Goal: Task Accomplishment & Management: Use online tool/utility

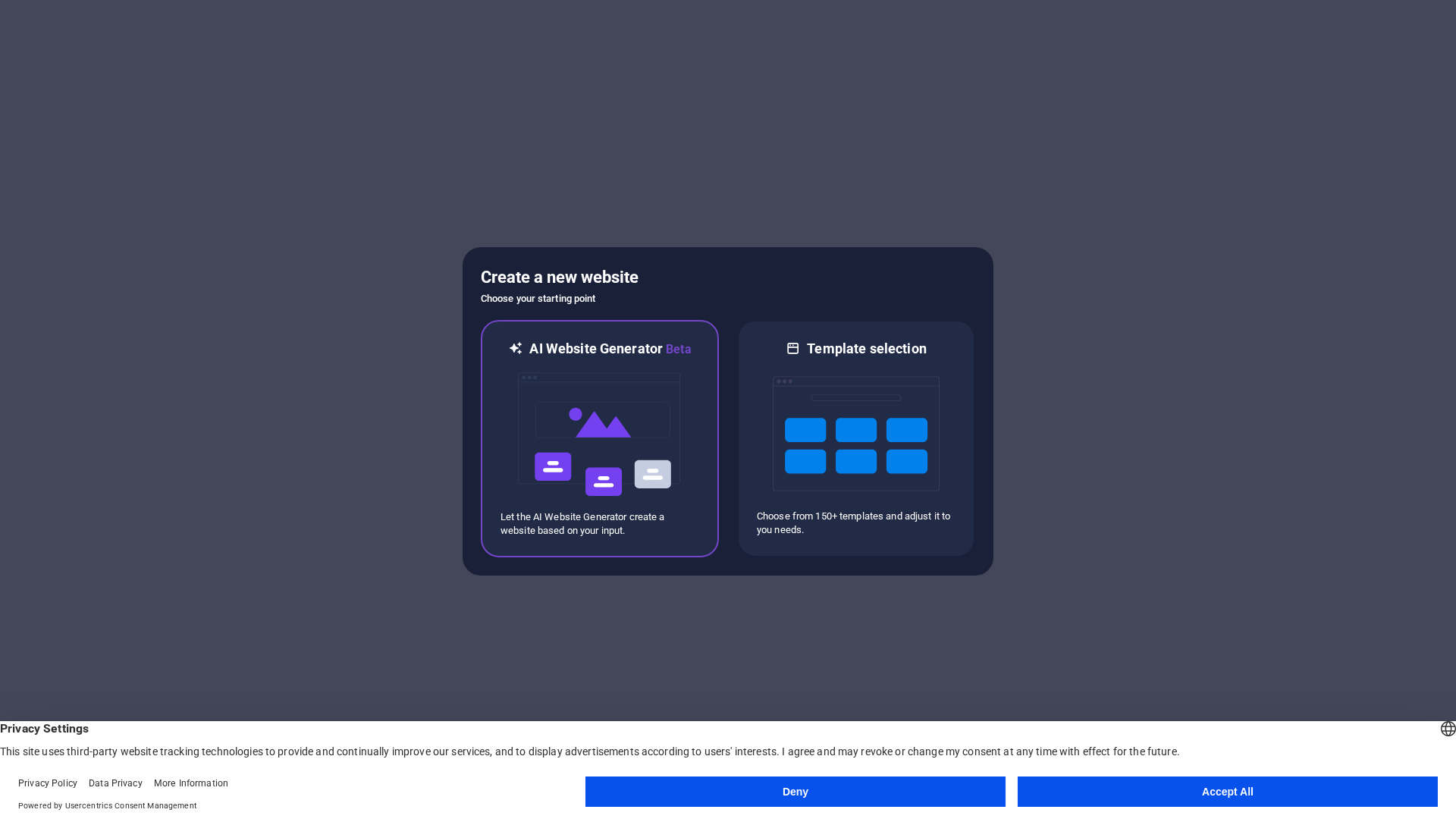
click at [612, 398] on img at bounding box center [600, 434] width 167 height 151
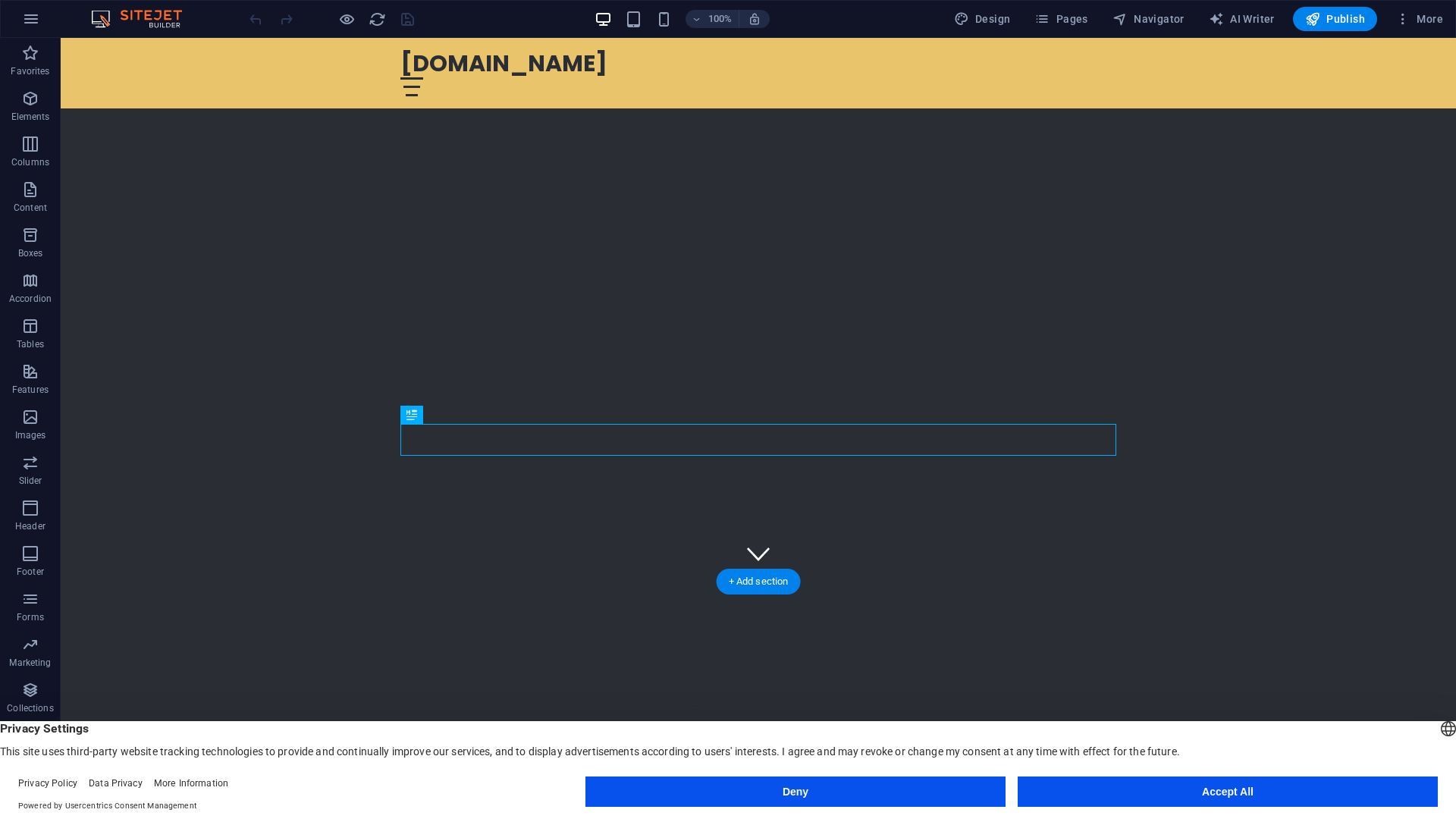
scroll to position [155, 0]
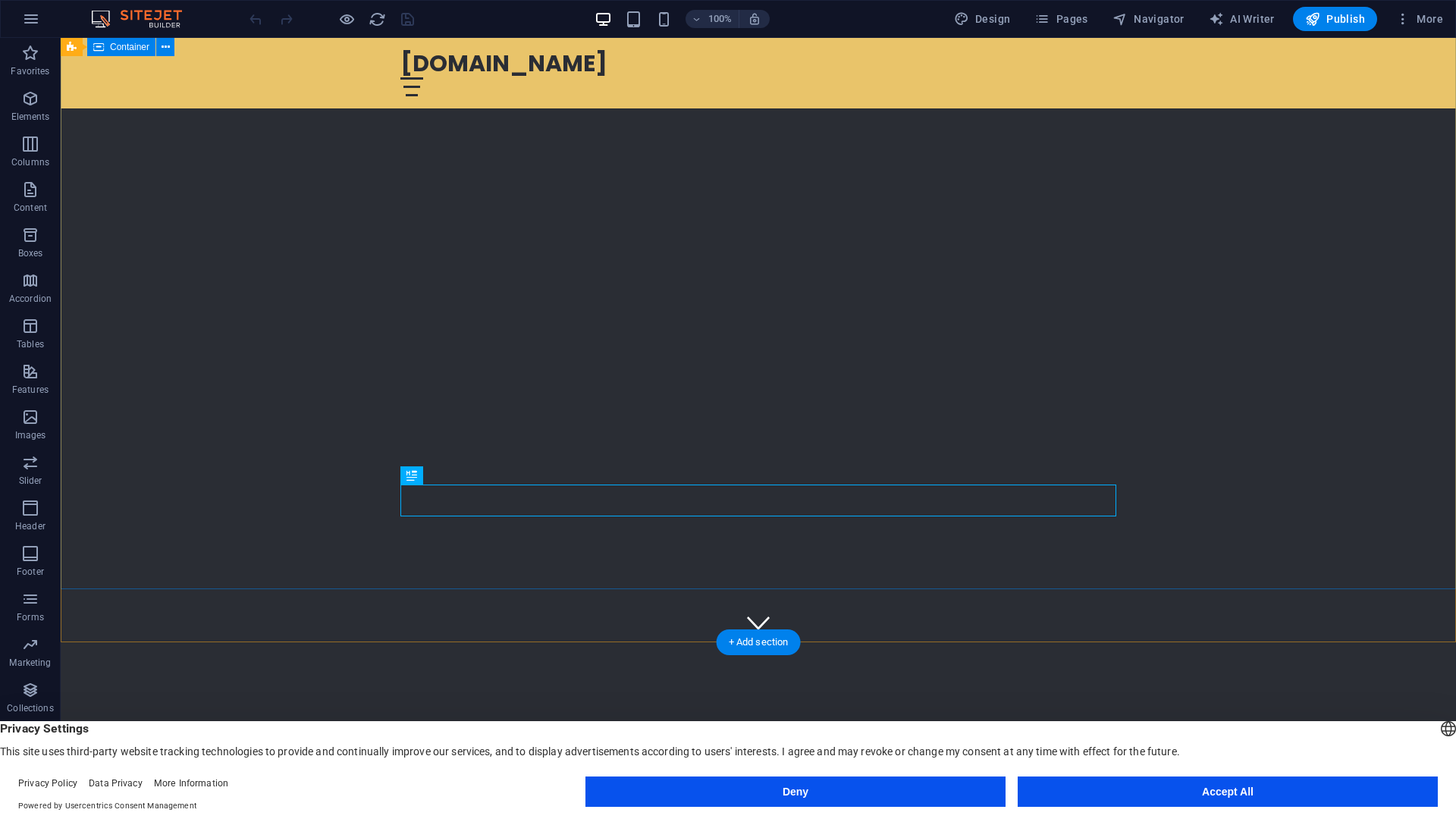
click at [851, 642] on div "See the Music with [DOMAIN_NAME]" at bounding box center [758, 750] width 1395 height 217
click at [854, 642] on div "See the Music with [DOMAIN_NAME]" at bounding box center [758, 750] width 1395 height 217
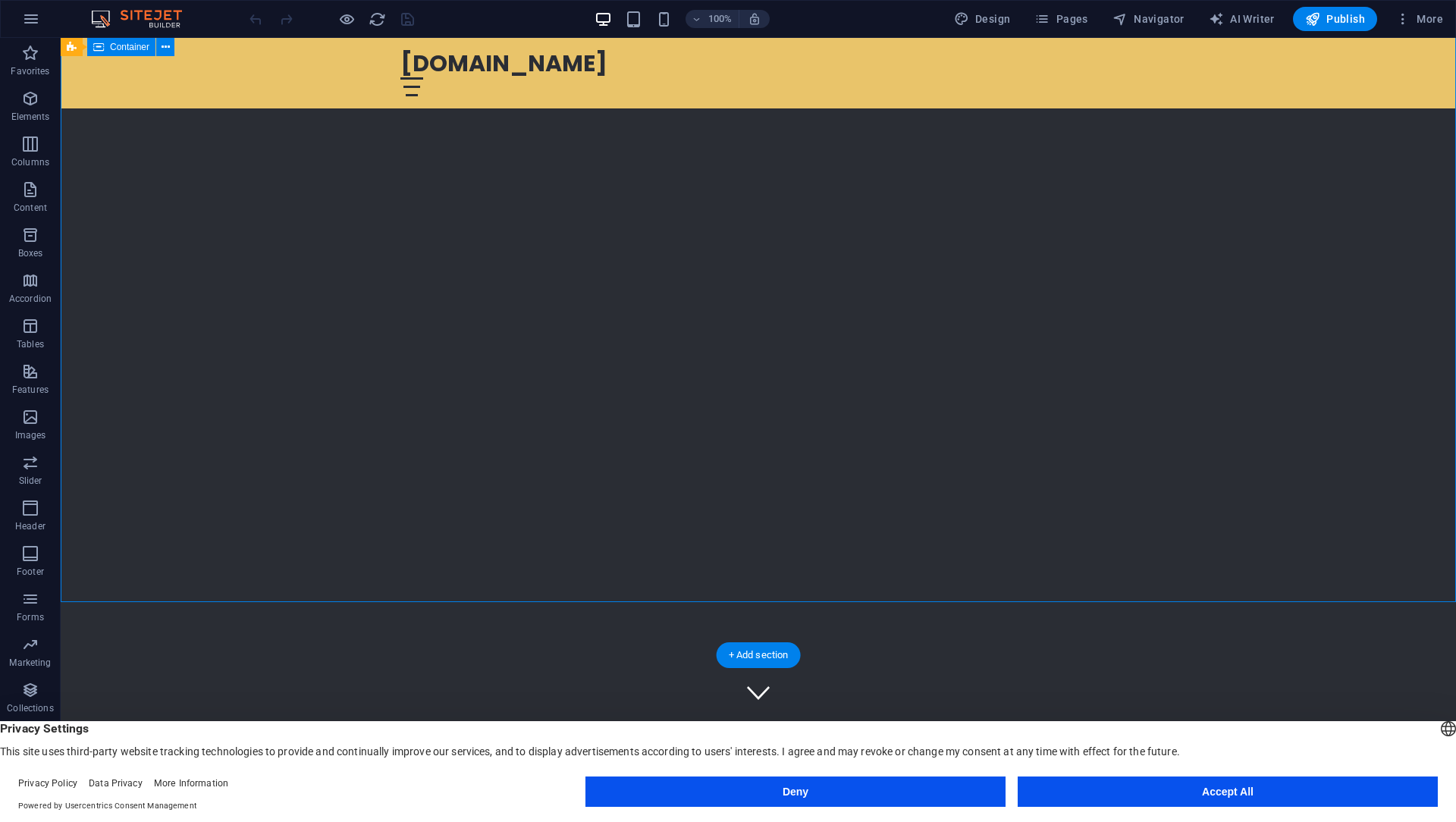
scroll to position [0, 0]
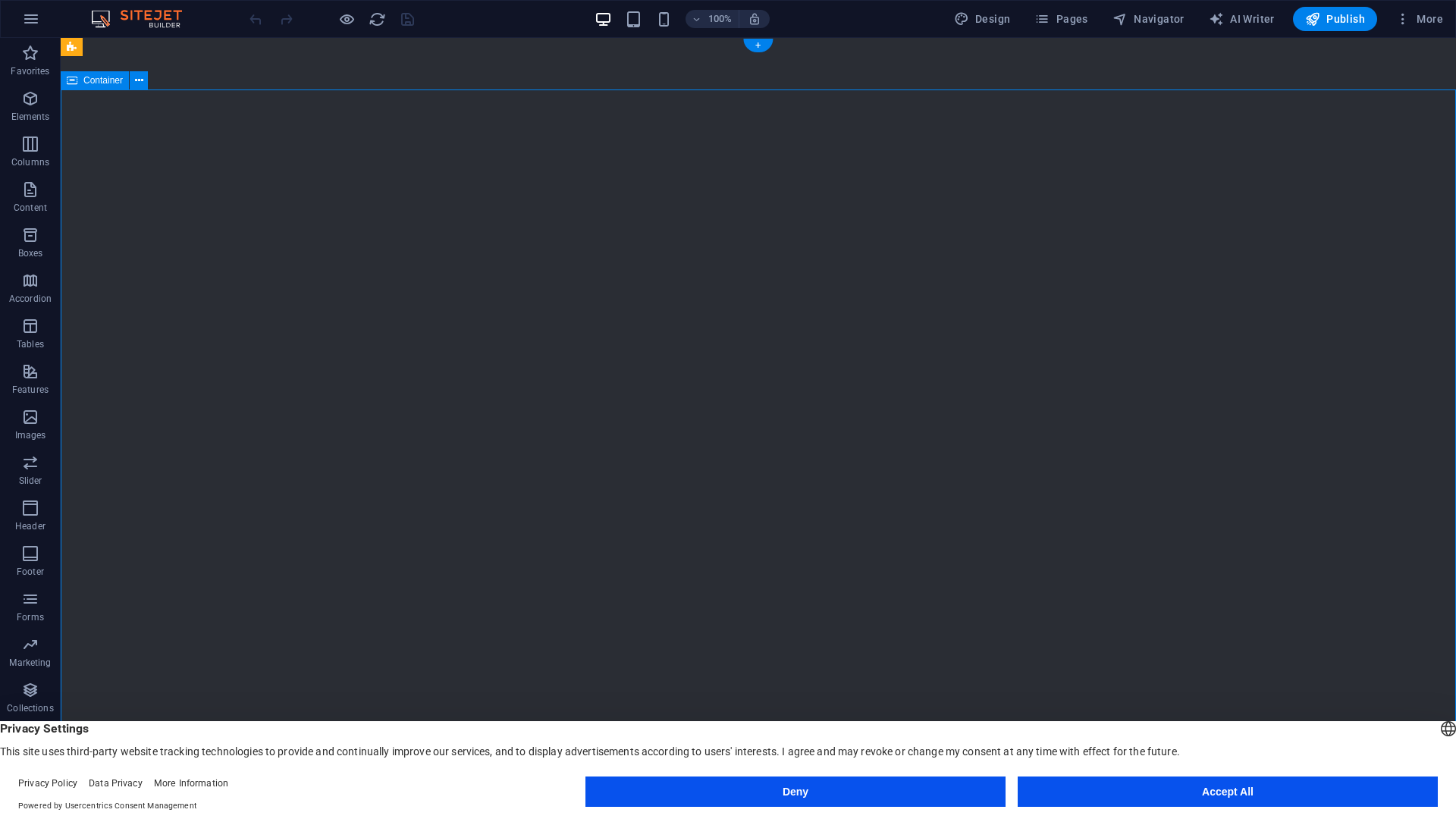
click at [42, 199] on span "Content" at bounding box center [30, 198] width 61 height 37
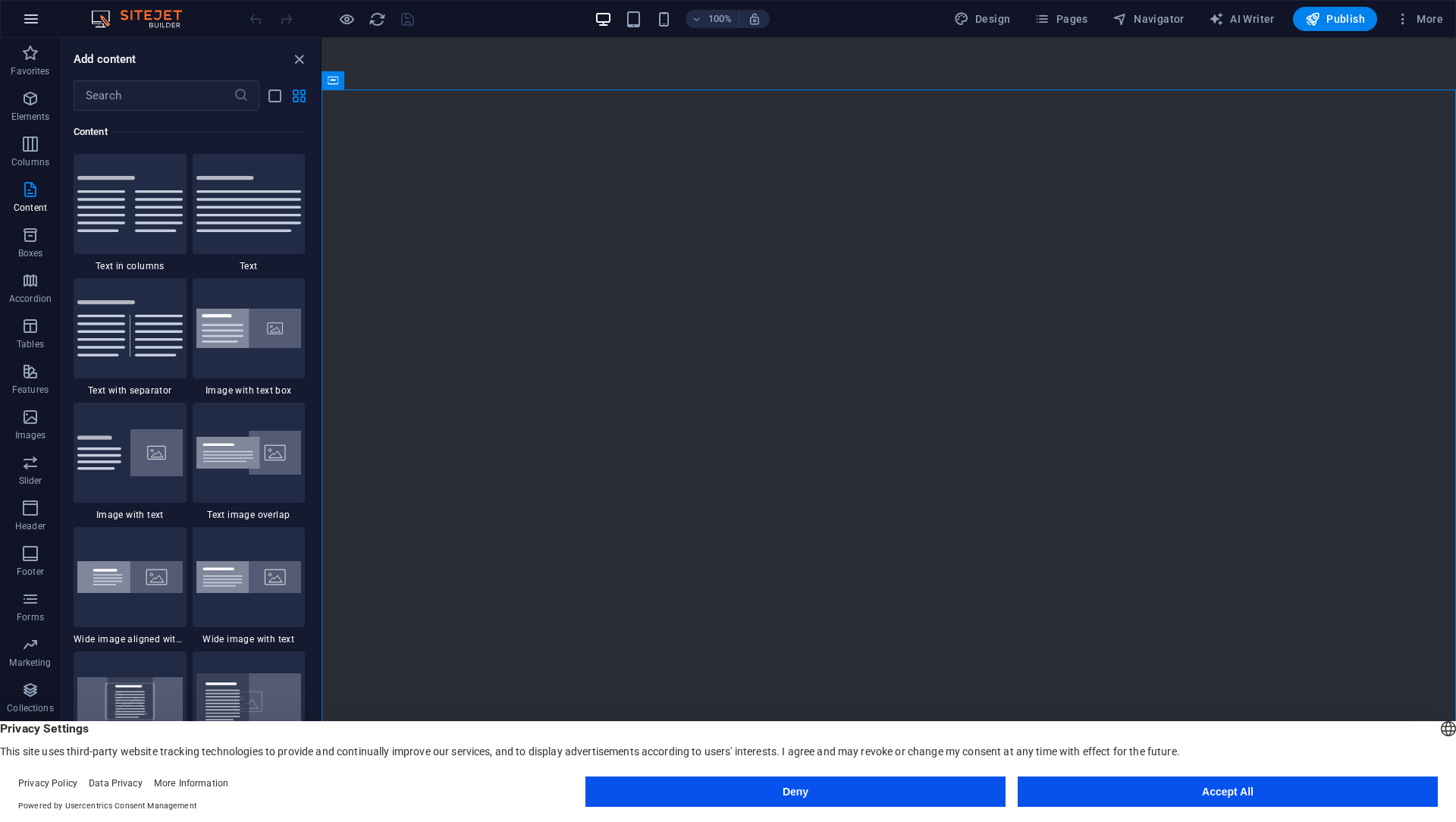
click at [29, 19] on icon "button" at bounding box center [31, 19] width 18 height 18
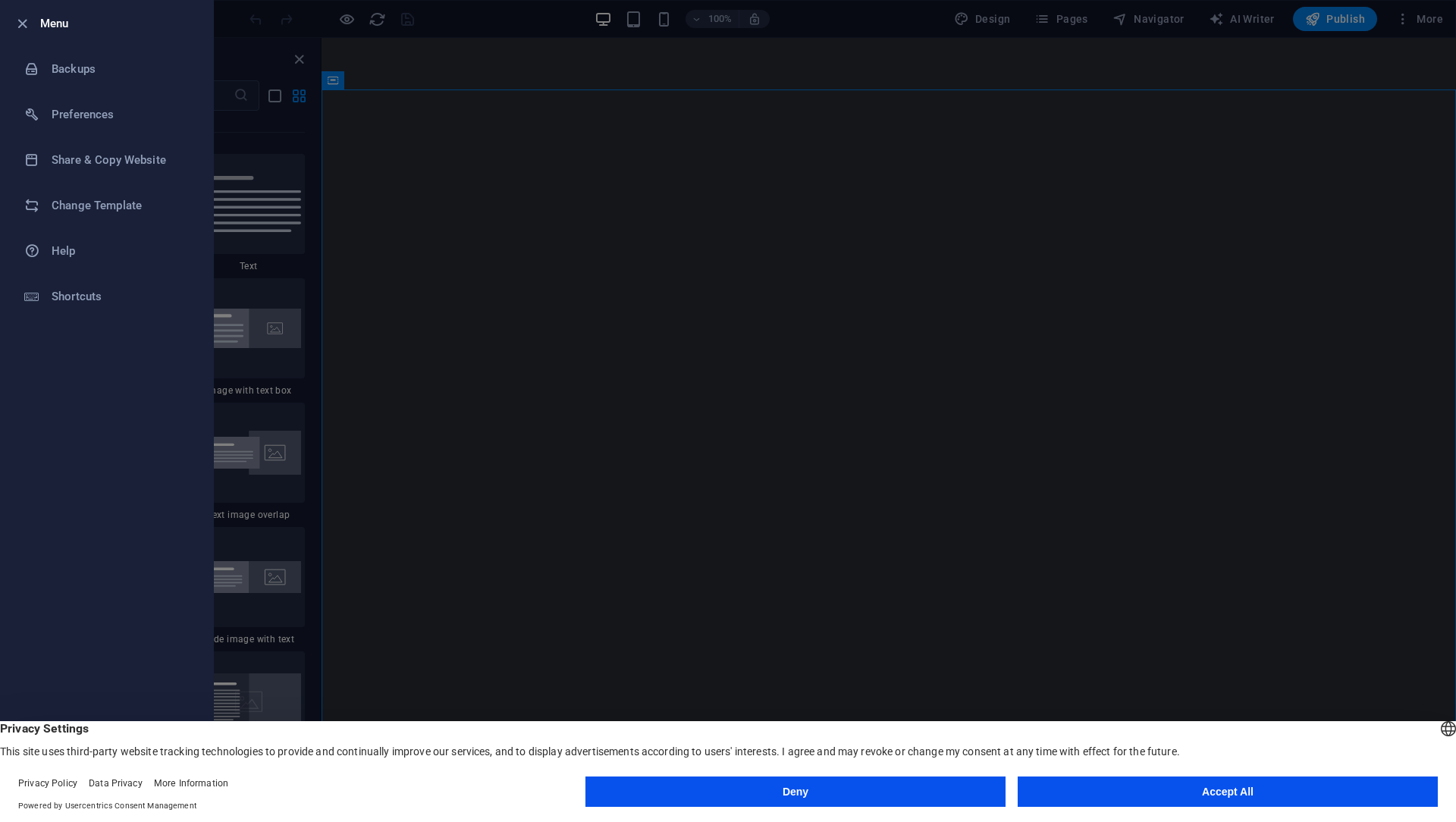
click at [384, 155] on div at bounding box center [728, 411] width 1456 height 822
